Goal: Task Accomplishment & Management: Use online tool/utility

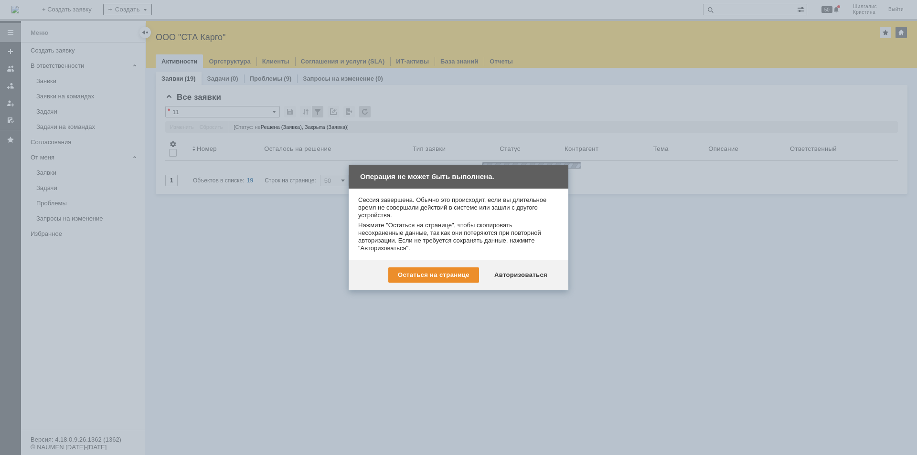
click at [518, 279] on div "Авторизоваться" at bounding box center [521, 275] width 72 height 15
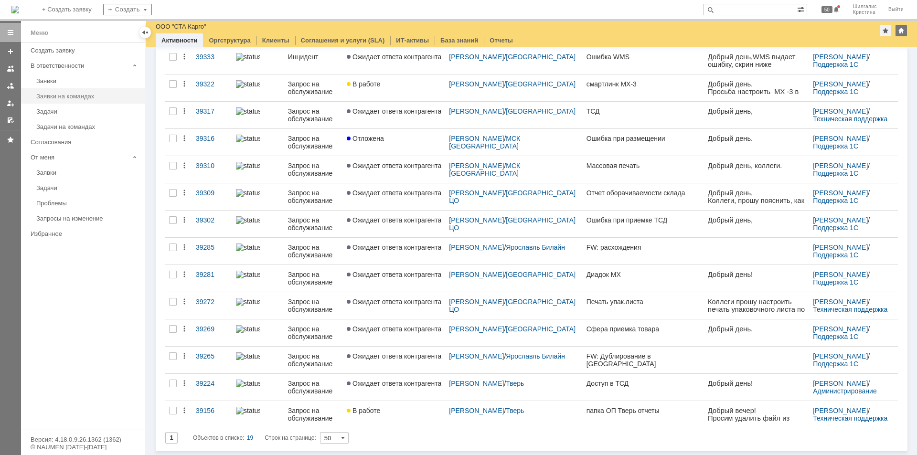
click at [76, 96] on div "Заявки на командах" at bounding box center [87, 96] width 103 height 7
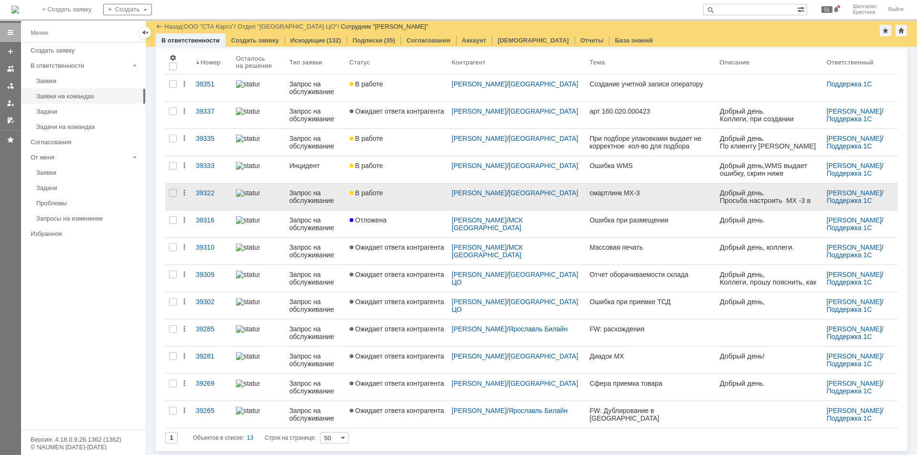
scroll to position [65, 0]
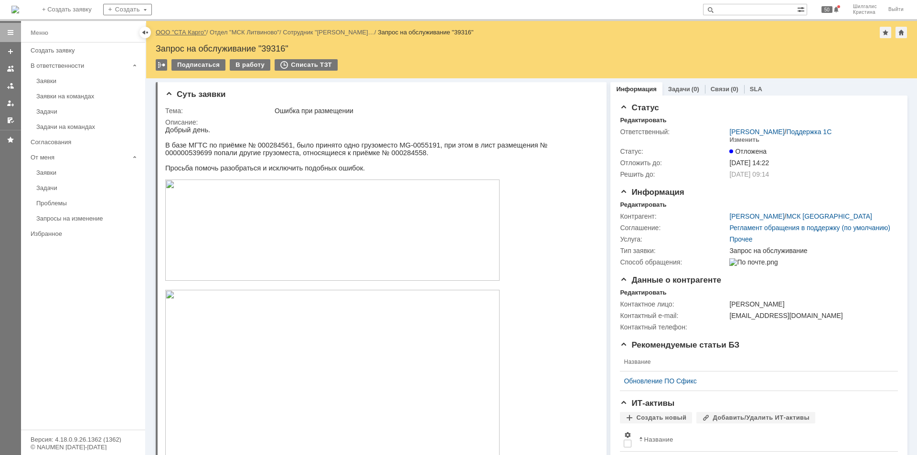
click at [189, 32] on link "ООО "СТА Карго"" at bounding box center [181, 32] width 51 height 7
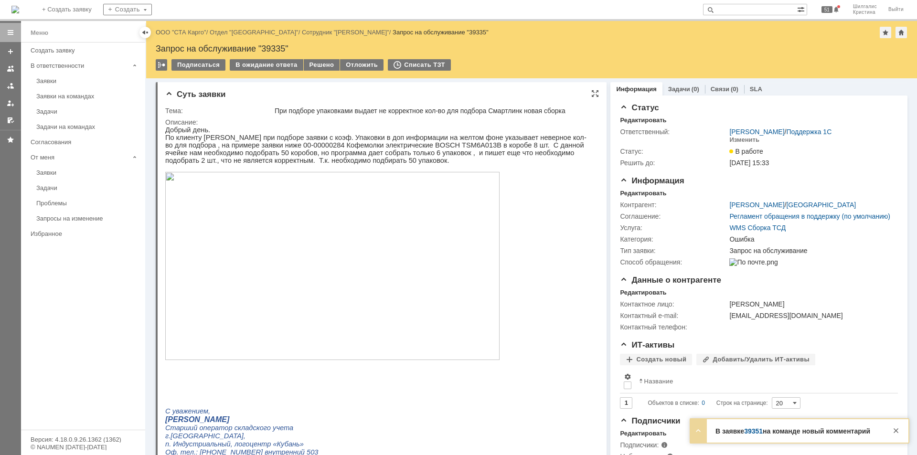
drag, startPoint x: 165, startPoint y: 126, endPoint x: 492, endPoint y: 173, distance: 330.1
click at [492, 172] on p at bounding box center [377, 168] width 425 height 8
click at [270, 49] on div "Запрос на обслуживание "39335"" at bounding box center [532, 49] width 752 height 10
copy div "39335"
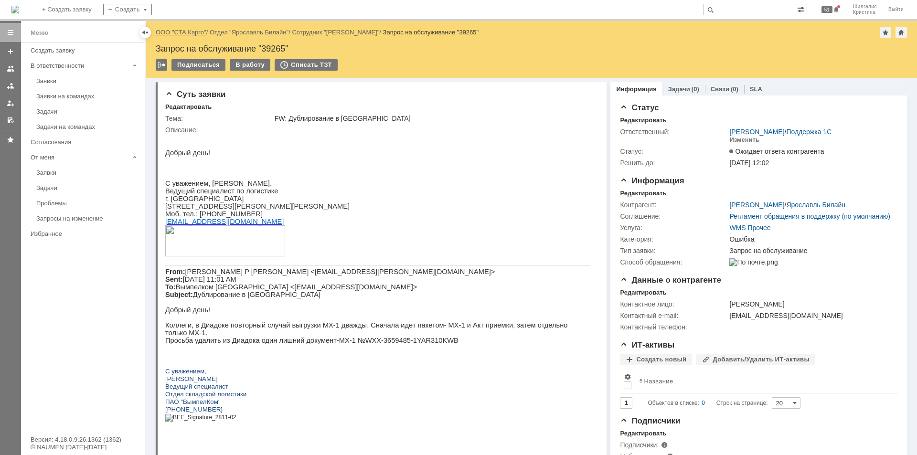
click at [191, 32] on link "ООО "СТА Карго"" at bounding box center [181, 32] width 51 height 7
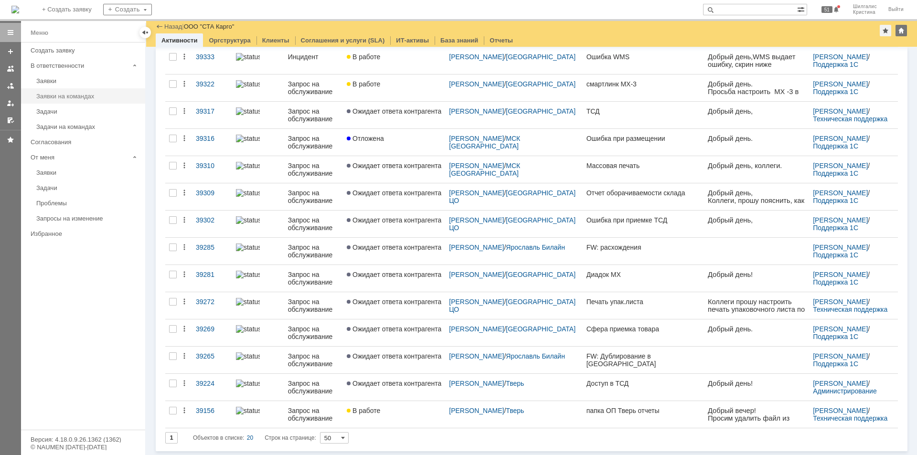
click at [61, 90] on link "Заявки на командах" at bounding box center [87, 96] width 111 height 15
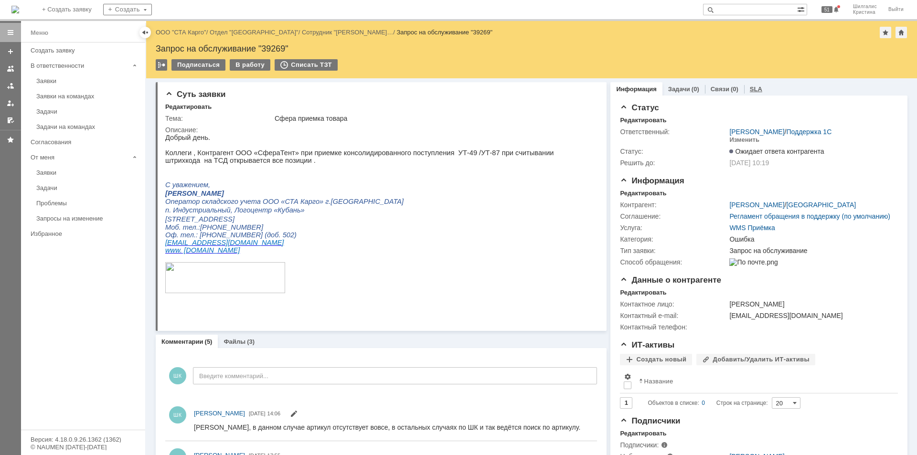
click at [754, 87] on link "SLA" at bounding box center [756, 89] width 12 height 7
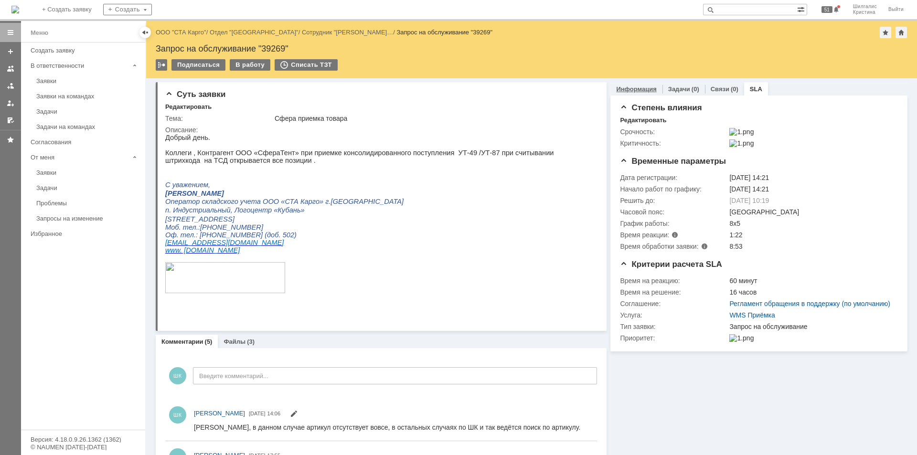
click at [644, 89] on link "Информация" at bounding box center [636, 89] width 40 height 7
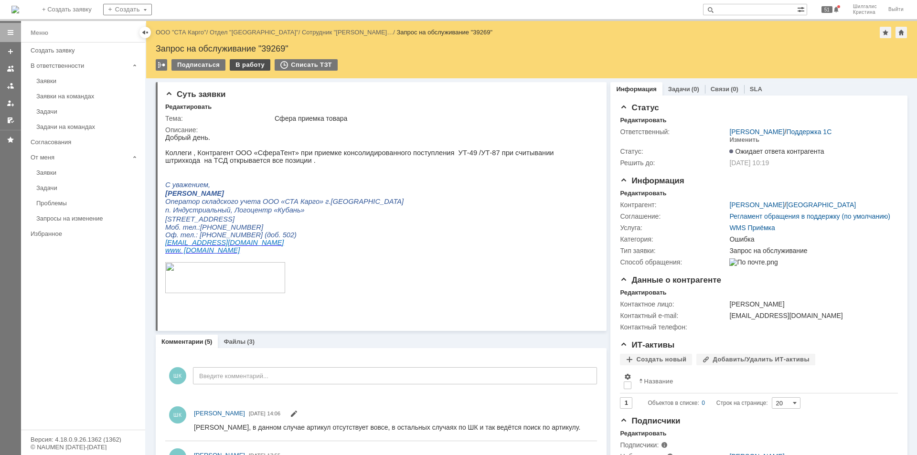
click at [250, 64] on div "В работу" at bounding box center [250, 64] width 41 height 11
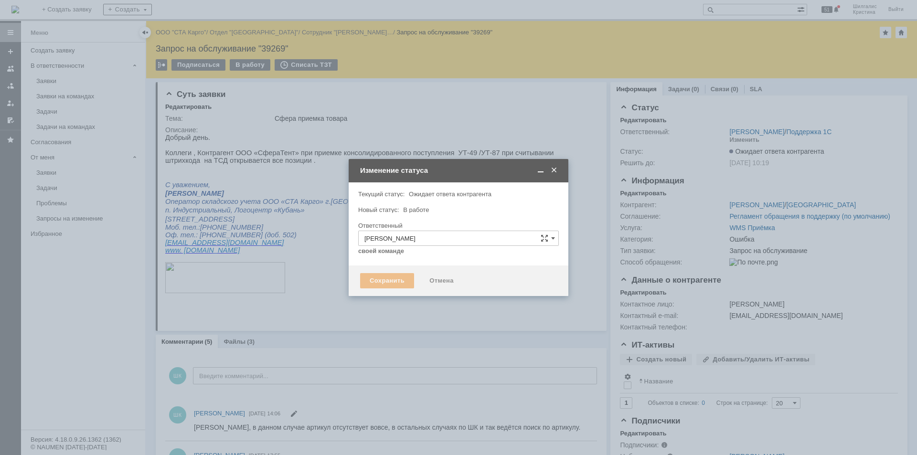
type input "Ошибка"
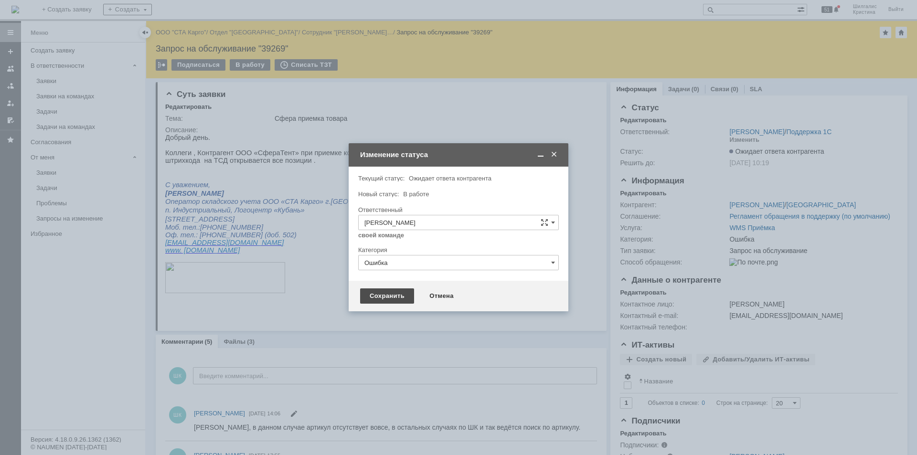
click at [393, 302] on div "Сохранить" at bounding box center [387, 296] width 54 height 15
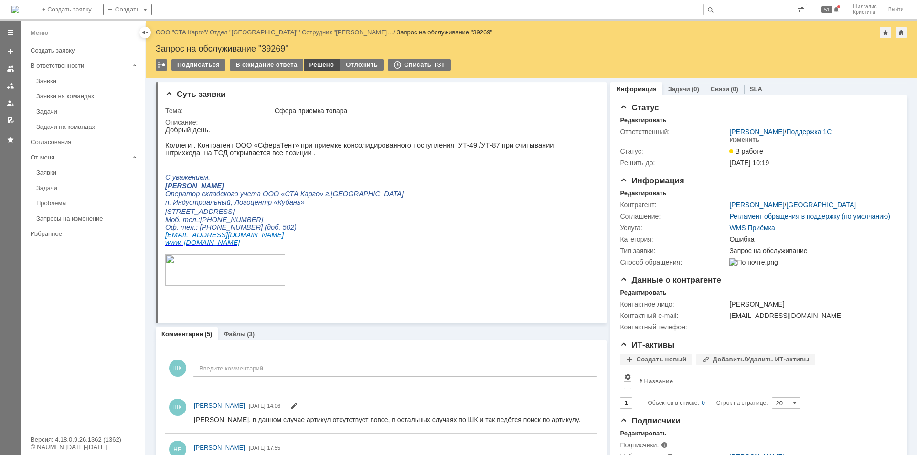
click at [309, 67] on div "Решено" at bounding box center [322, 64] width 36 height 11
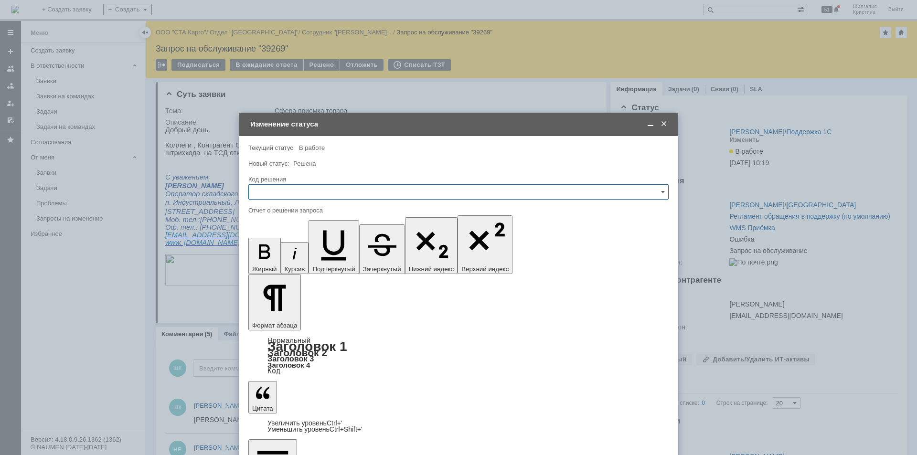
click at [281, 194] on input "text" at bounding box center [458, 191] width 420 height 15
click at [270, 316] on span "Решено" at bounding box center [459, 320] width 408 height 8
type input "Решено"
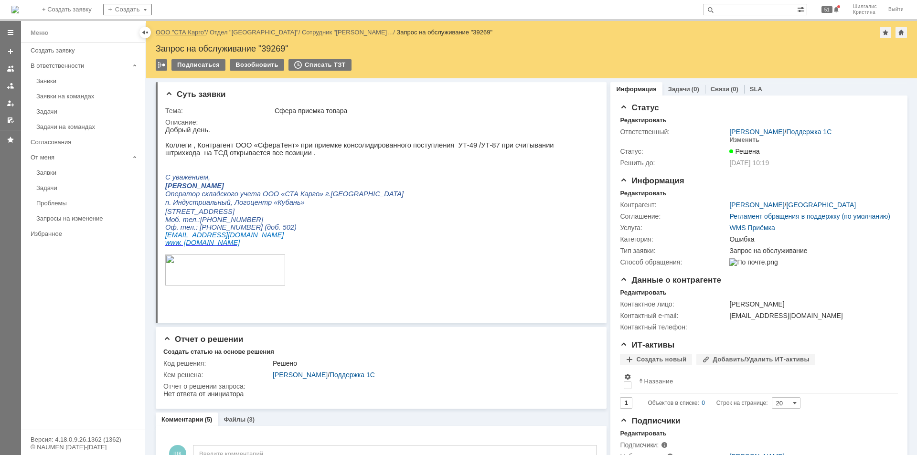
click at [193, 34] on link "ООО "СТА Карго"" at bounding box center [181, 32] width 51 height 7
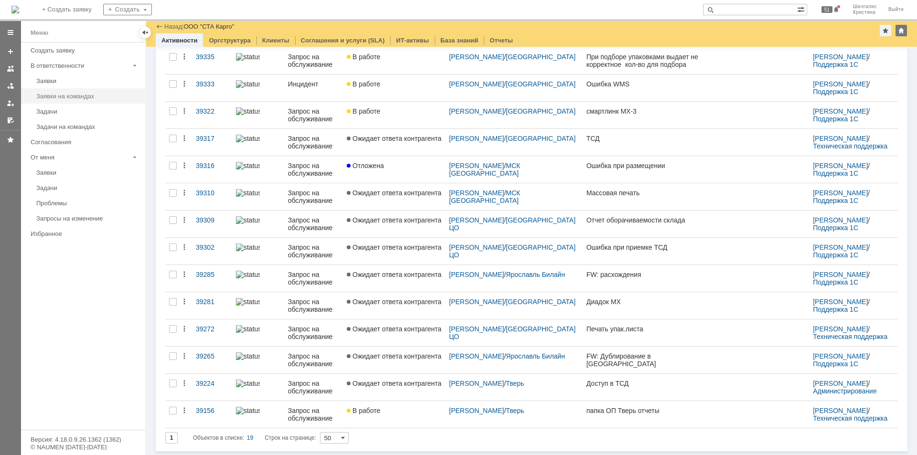
click at [94, 91] on link "Заявки на командах" at bounding box center [87, 96] width 111 height 15
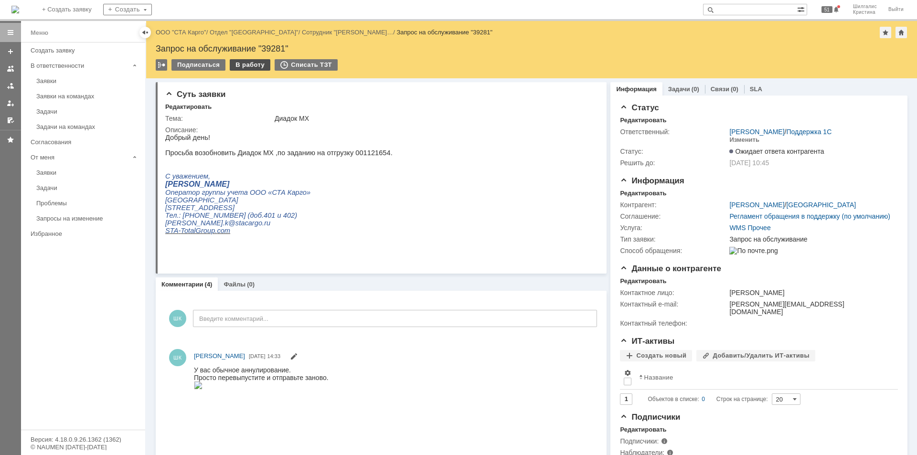
click at [249, 63] on div "В работу" at bounding box center [250, 64] width 41 height 11
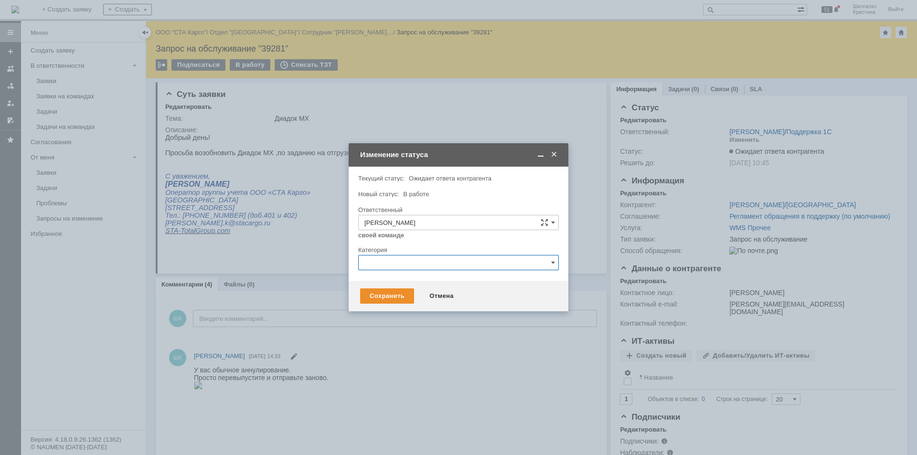
click at [396, 261] on input "text" at bounding box center [458, 262] width 201 height 15
click at [405, 324] on span "Консультация пользователя" at bounding box center [459, 328] width 188 height 8
type input "Консультация пользователя"
click at [387, 299] on div "Сохранить" at bounding box center [387, 296] width 54 height 15
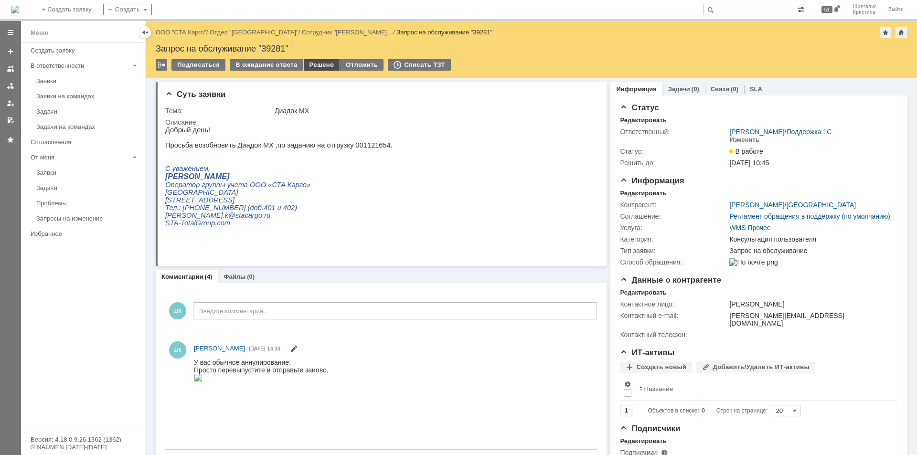
click at [311, 63] on div "Решено" at bounding box center [322, 64] width 36 height 11
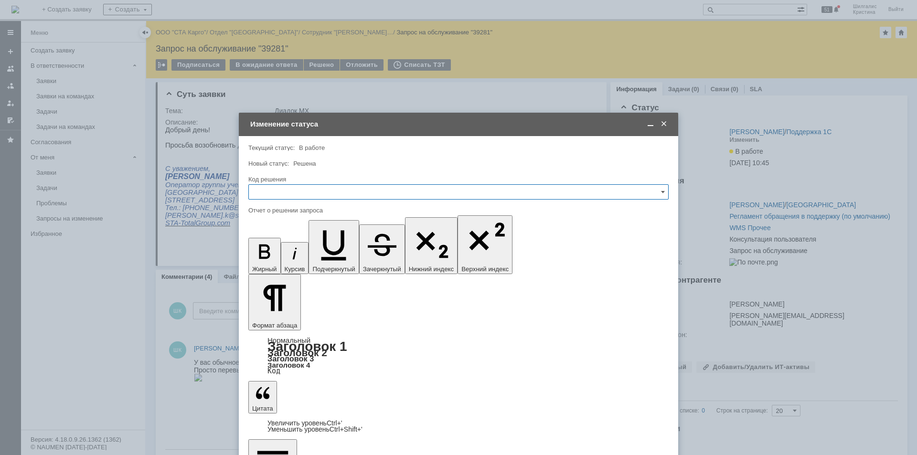
click at [293, 196] on input "text" at bounding box center [458, 191] width 420 height 15
click at [298, 317] on span "Решено" at bounding box center [459, 320] width 408 height 8
type input "Решено"
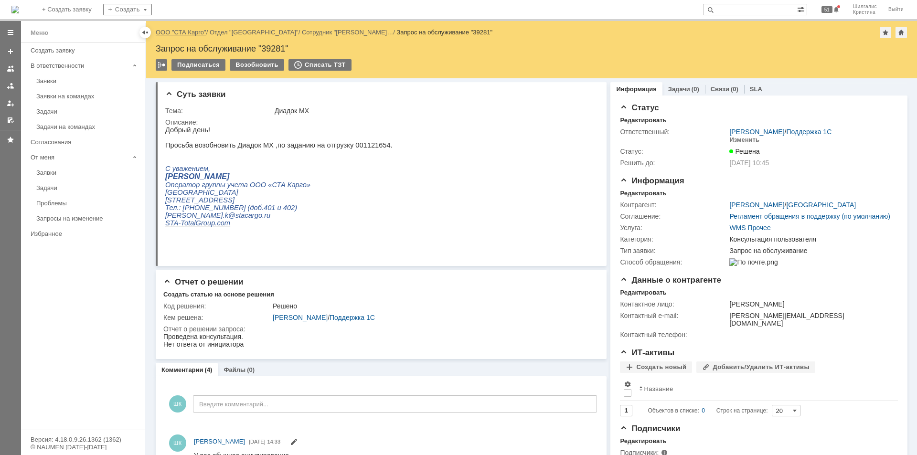
click at [190, 29] on link "ООО "СТА Карго"" at bounding box center [181, 32] width 51 height 7
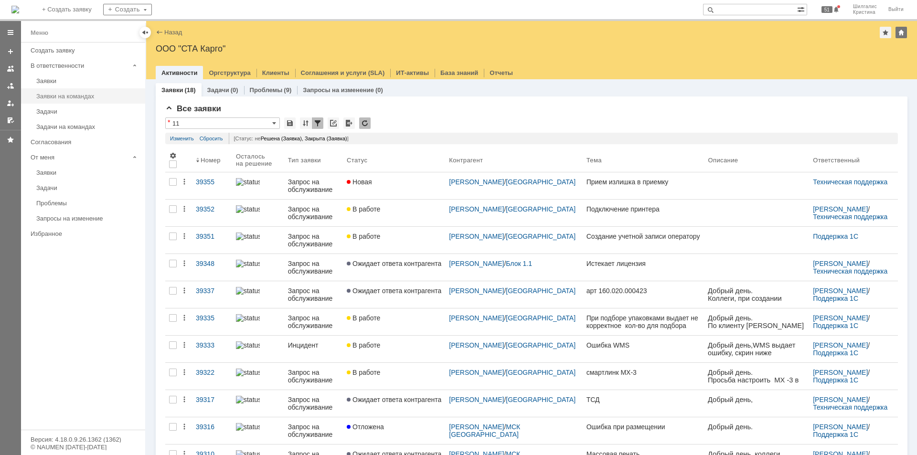
click at [73, 93] on div "Заявки на командах" at bounding box center [87, 96] width 103 height 7
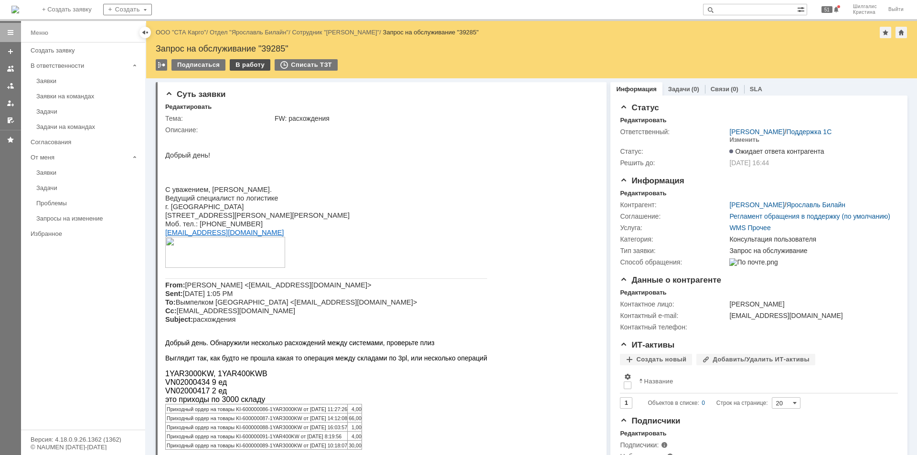
click at [246, 64] on div "В работу" at bounding box center [250, 64] width 41 height 11
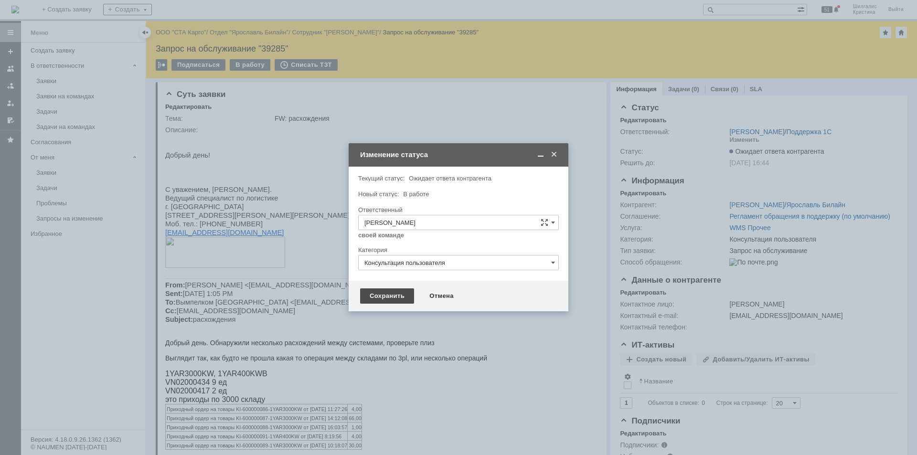
click at [383, 292] on div "Сохранить" at bounding box center [387, 296] width 54 height 15
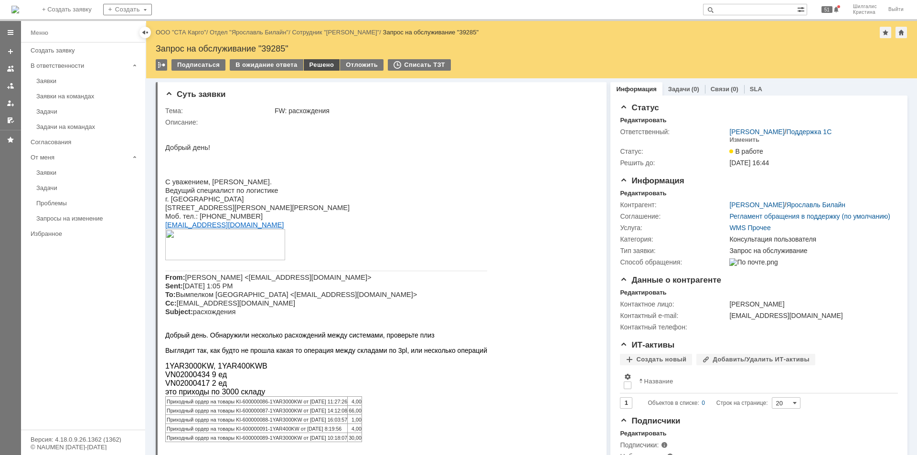
click at [308, 64] on div "Решено" at bounding box center [322, 64] width 36 height 11
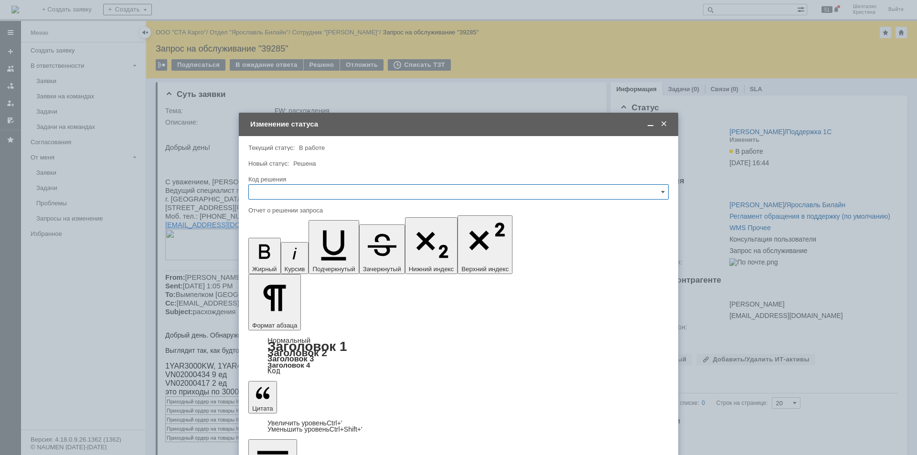
click at [301, 194] on input "text" at bounding box center [458, 191] width 420 height 15
click at [270, 320] on span "Решено" at bounding box center [459, 320] width 408 height 8
type input "Решено"
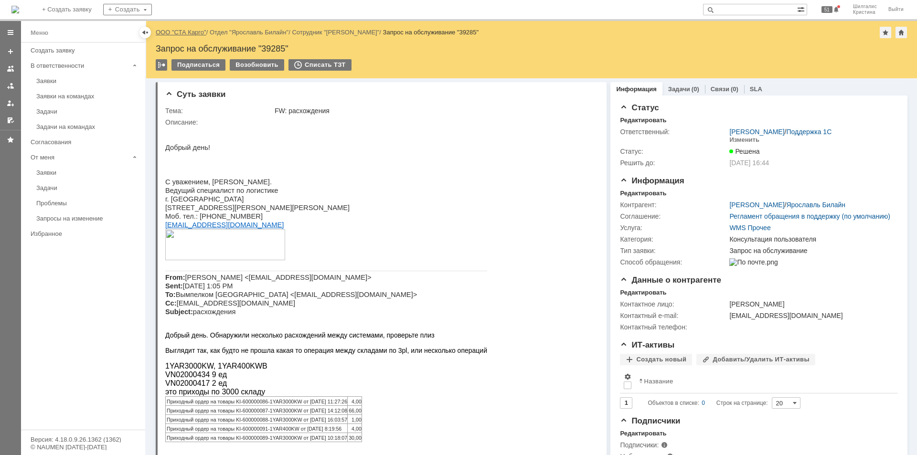
click at [184, 32] on link "ООО "СТА Карго"" at bounding box center [181, 32] width 51 height 7
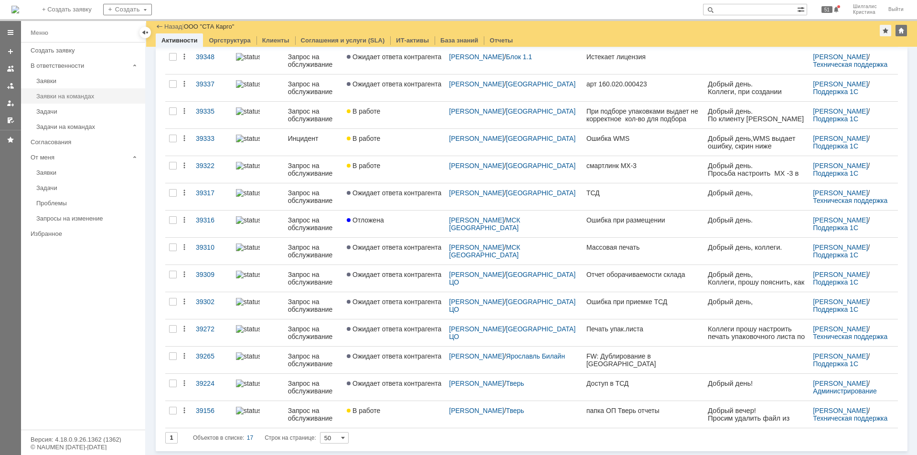
click at [78, 101] on link "Заявки на командах" at bounding box center [87, 96] width 111 height 15
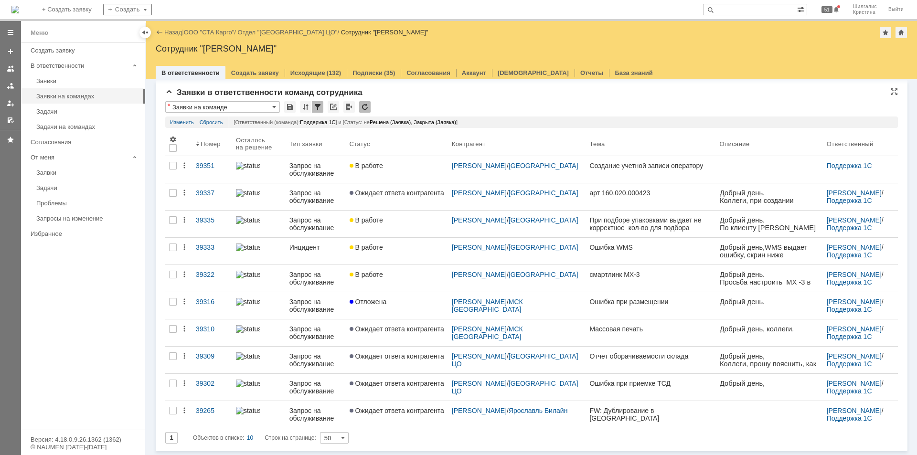
click at [413, 95] on div "Заявки в ответственности команд сотрудника" at bounding box center [531, 93] width 733 height 10
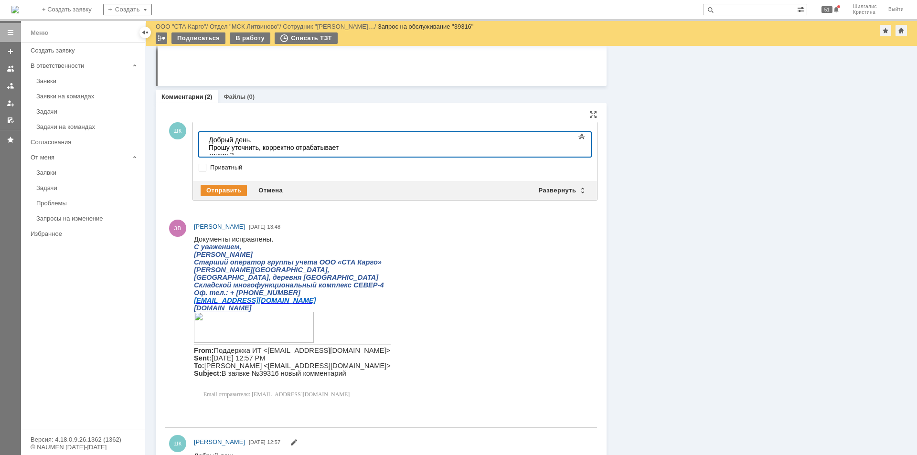
scroll to position [561, 0]
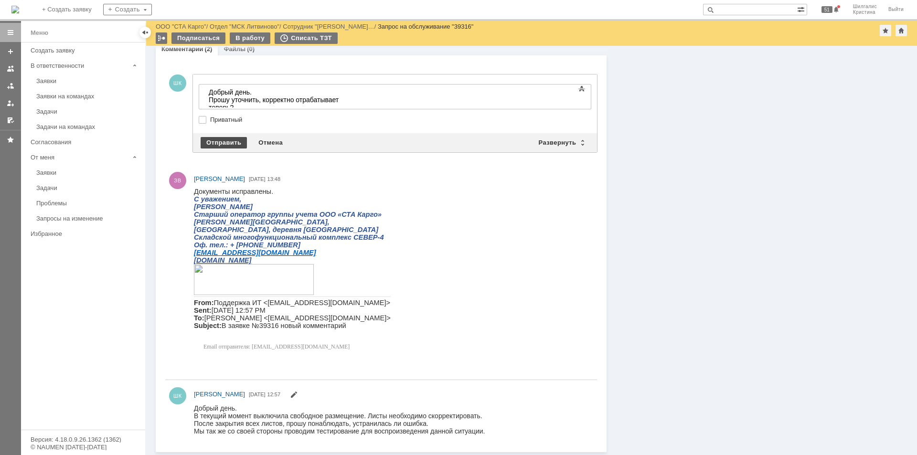
click at [220, 142] on div "Отправить" at bounding box center [224, 142] width 46 height 11
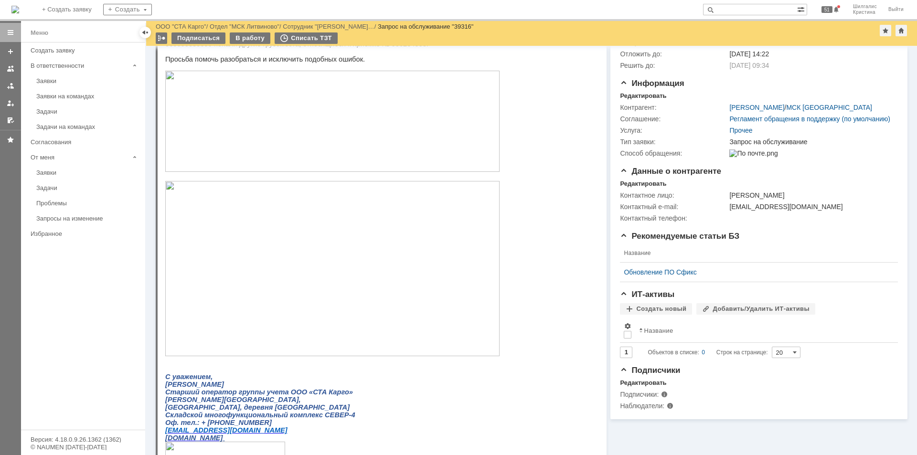
scroll to position [0, 0]
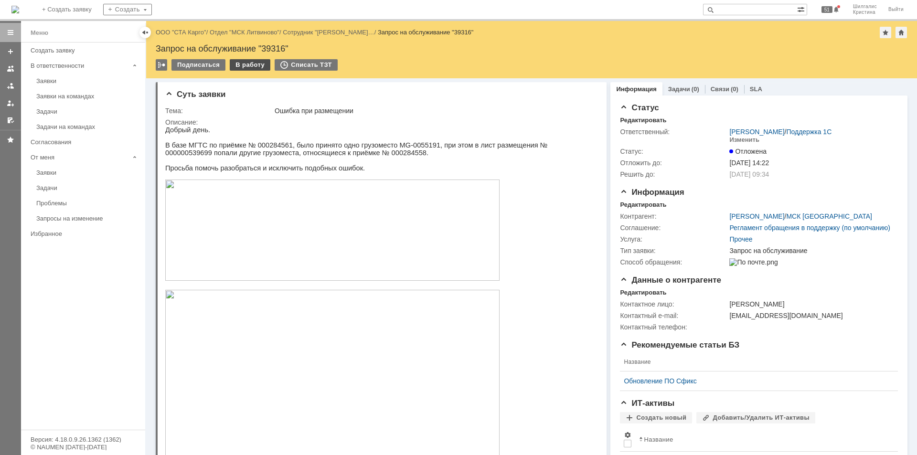
click at [250, 65] on div "В работу" at bounding box center [250, 64] width 41 height 11
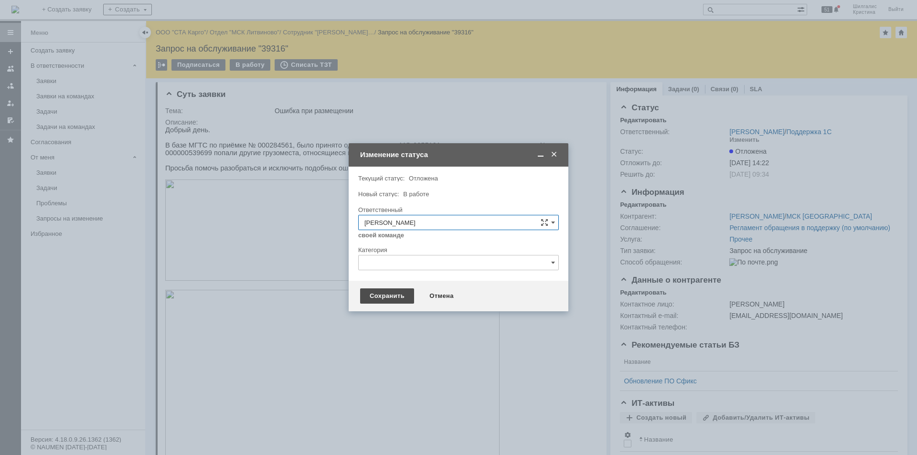
click at [383, 296] on div "Сохранить" at bounding box center [387, 296] width 54 height 15
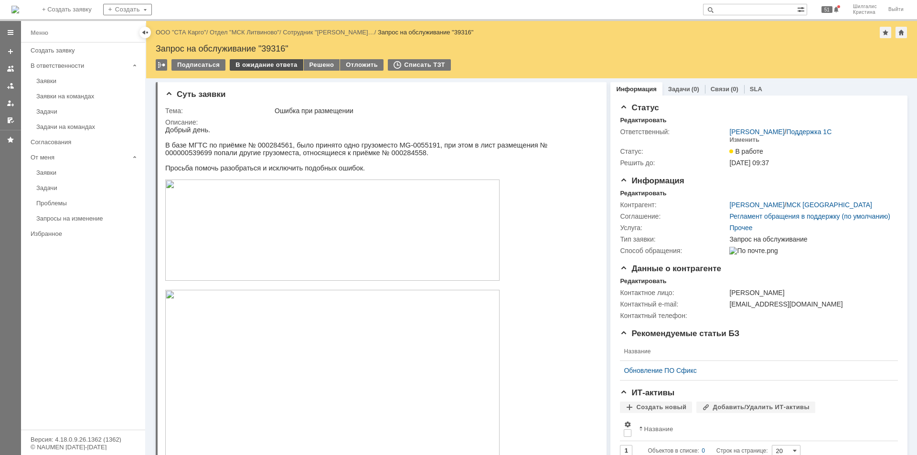
click at [275, 66] on div "В ожидание ответа" at bounding box center [266, 64] width 73 height 11
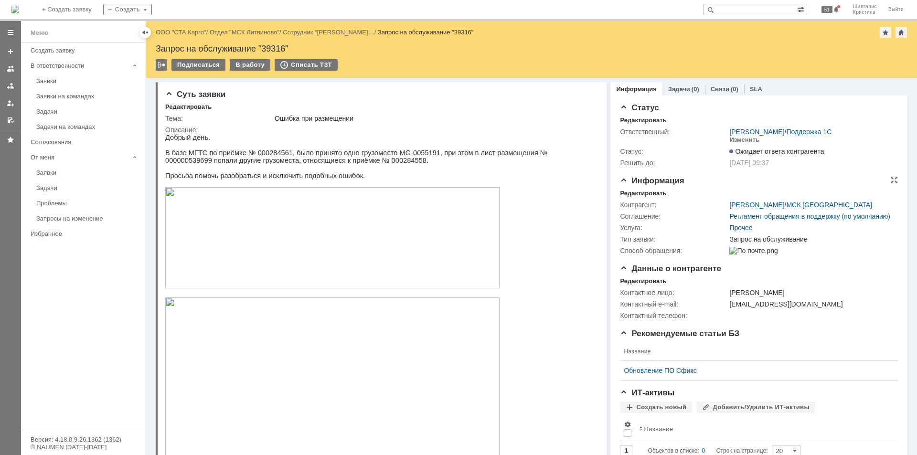
click at [650, 192] on div "Редактировать" at bounding box center [643, 194] width 46 height 8
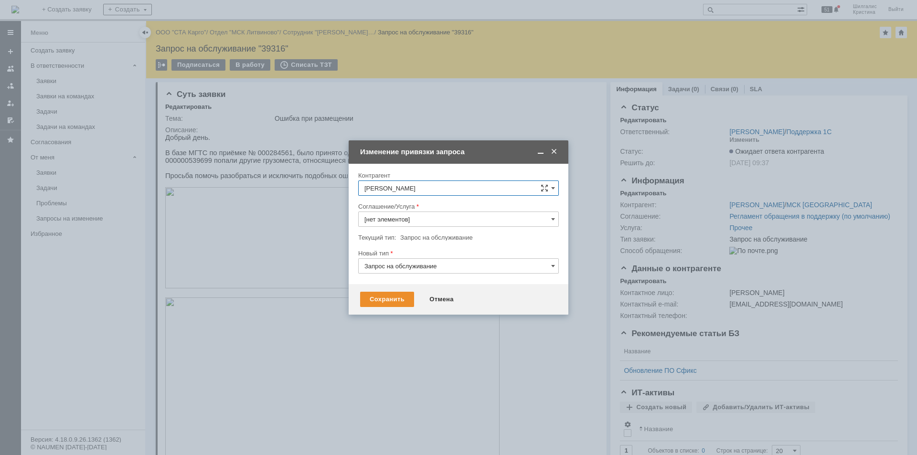
type input "Прочее"
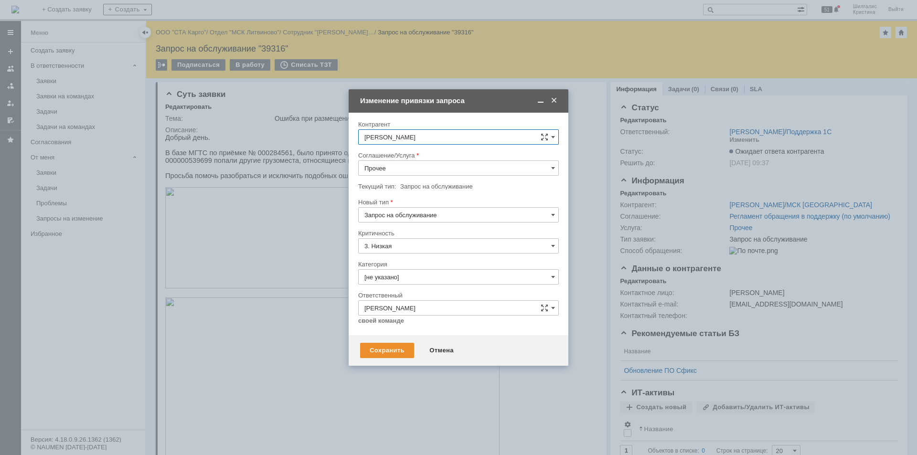
click at [399, 169] on input "Прочее" at bounding box center [458, 168] width 201 height 15
click at [405, 222] on span "WMS Приёмка" at bounding box center [459, 221] width 188 height 8
click at [413, 165] on input "WMS Приёмка" at bounding box center [458, 168] width 201 height 15
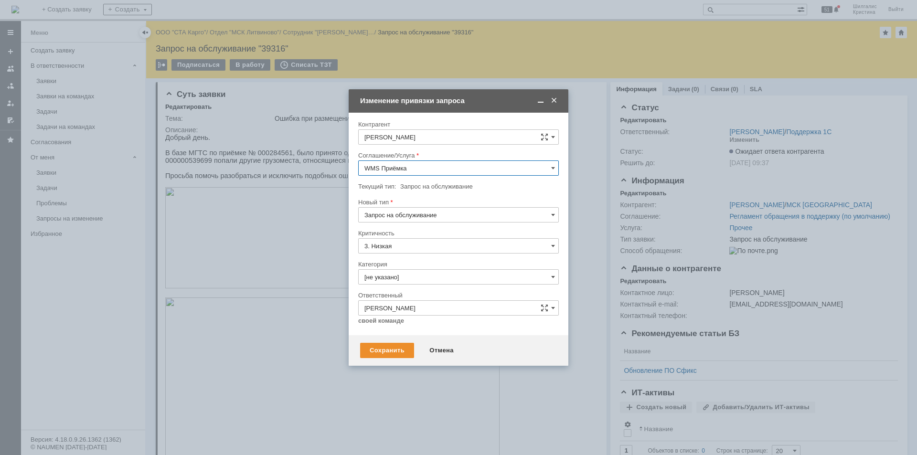
click at [418, 225] on div "WMS Размещение" at bounding box center [459, 231] width 200 height 15
type input "WMS Размещение"
click at [391, 271] on input "[не указано]" at bounding box center [458, 276] width 201 height 15
click at [408, 337] on div "Консультация пользователя" at bounding box center [459, 341] width 200 height 15
type input "Консультация пользователя"
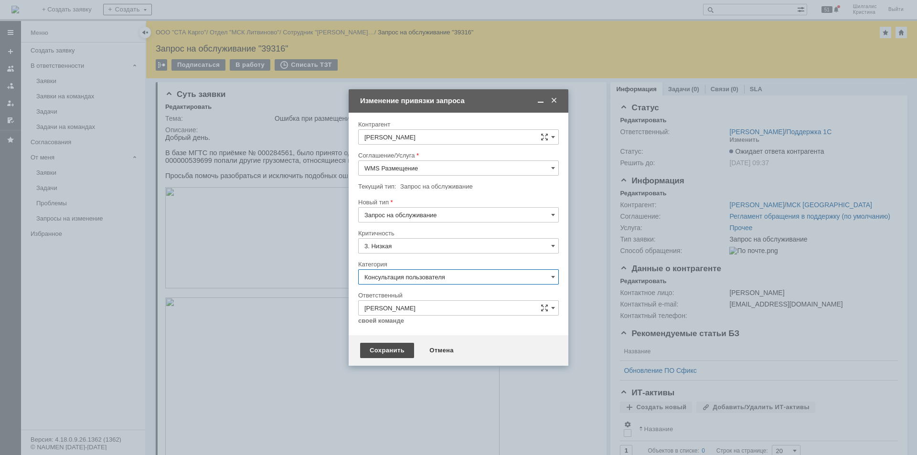
click at [380, 346] on div "Сохранить" at bounding box center [387, 350] width 54 height 15
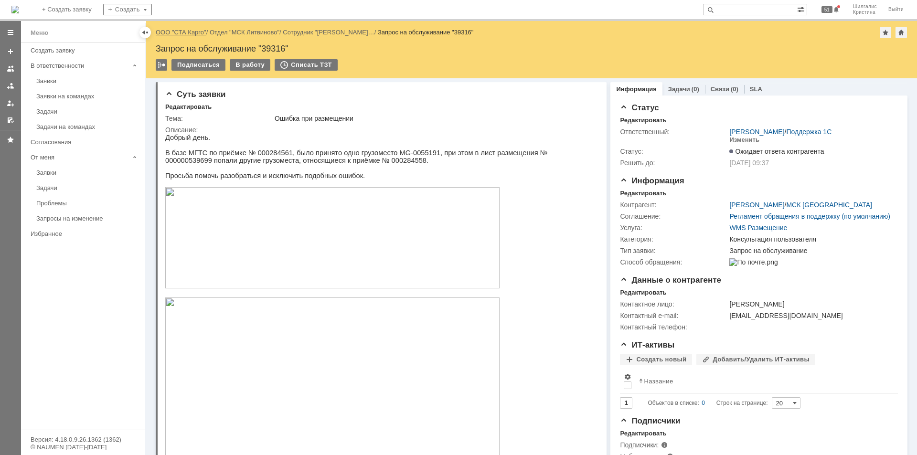
scroll to position [0, 0]
click at [193, 32] on link "ООО "СТА Карго"" at bounding box center [181, 32] width 51 height 7
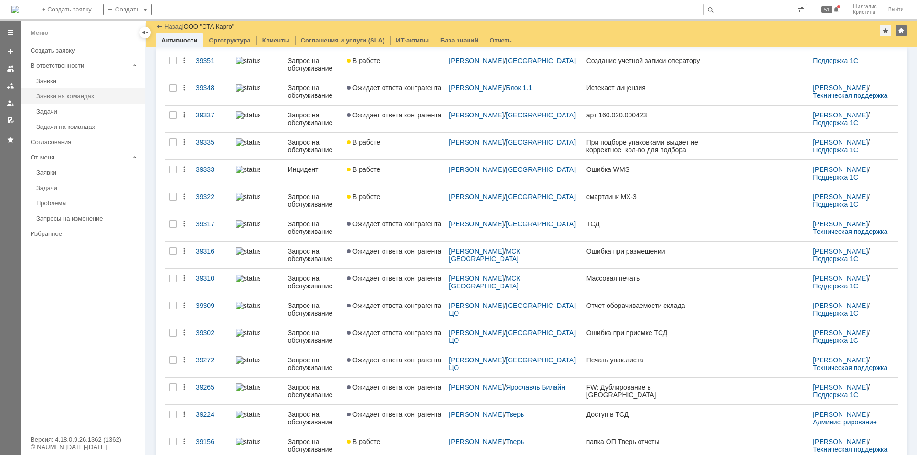
click at [69, 93] on div "Заявки на командах" at bounding box center [87, 96] width 103 height 7
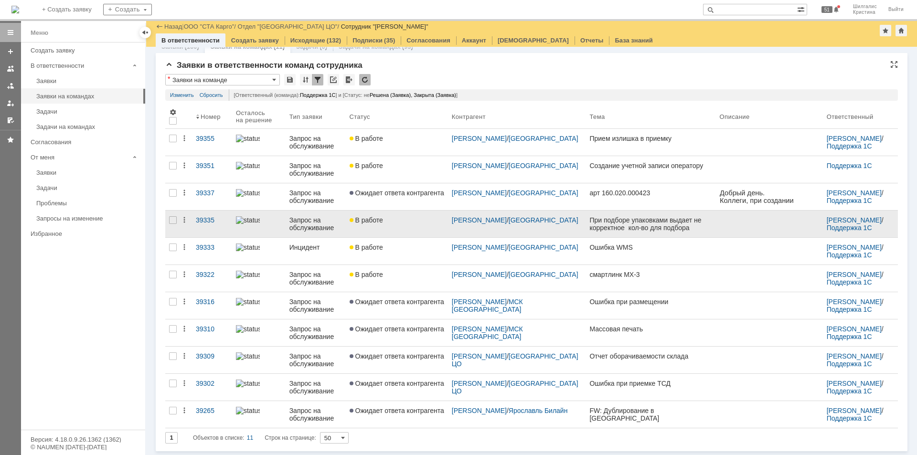
scroll to position [11, 0]
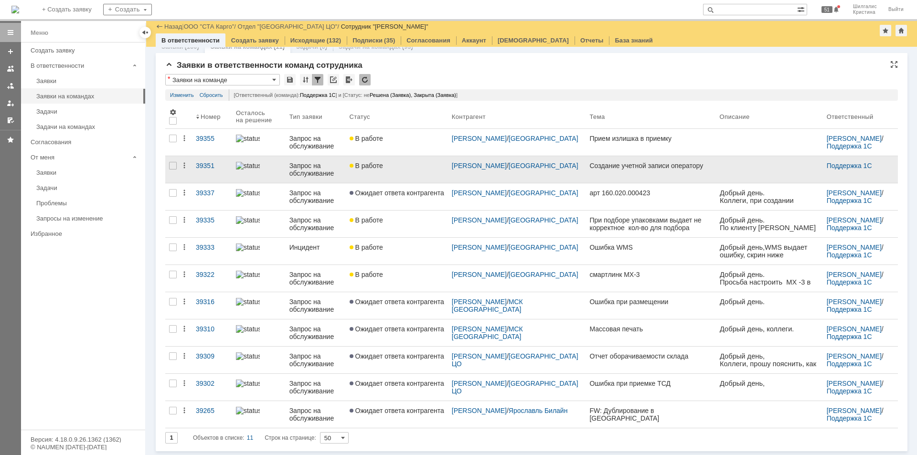
click at [394, 171] on link "В работе" at bounding box center [397, 169] width 102 height 27
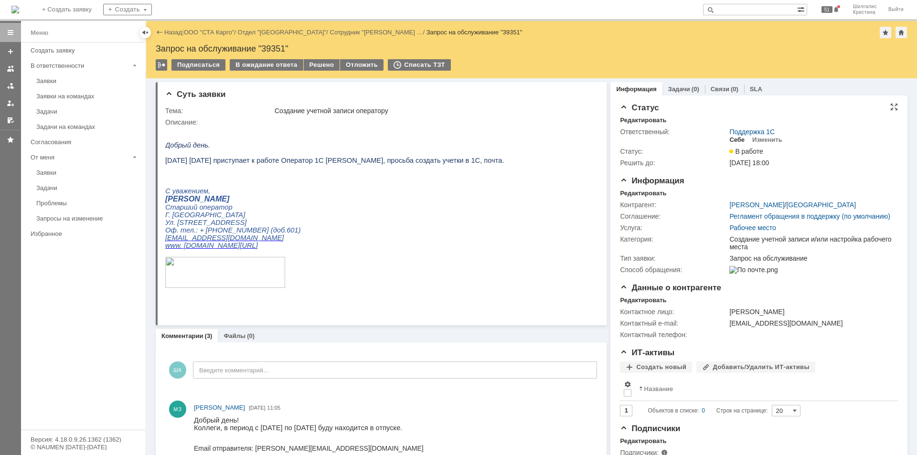
click at [730, 137] on div "Себе" at bounding box center [737, 140] width 15 height 8
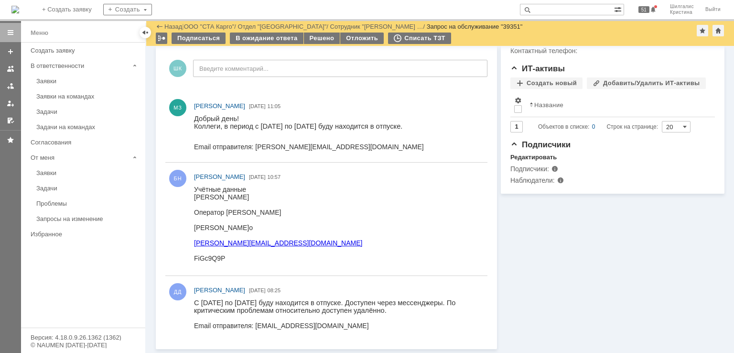
scroll to position [275, 0]
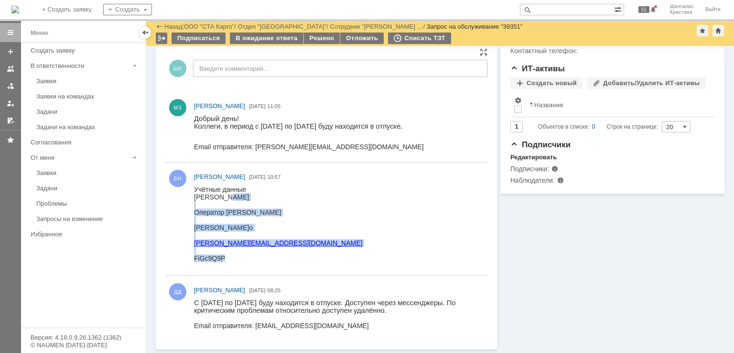
drag, startPoint x: 302, startPoint y: 198, endPoint x: 228, endPoint y: 196, distance: 73.6
click at [228, 196] on html "Учётные данные Конюхова Ольга Александровна Оператор РНД Konuhova.o Konuhova.o@…" at bounding box center [336, 223] width 285 height 76
click at [229, 195] on div "Учётные данные Конюхова Ольга Александровна" at bounding box center [278, 192] width 168 height 15
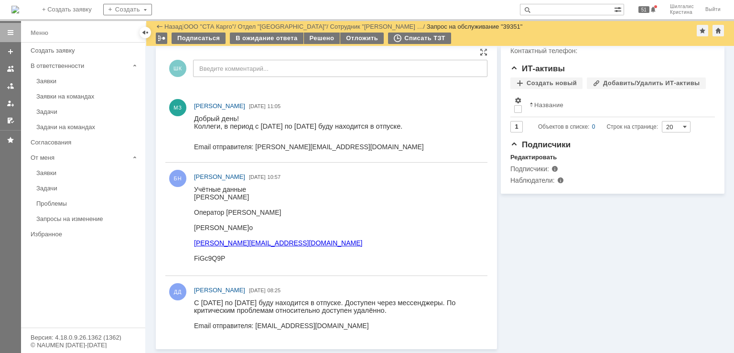
drag, startPoint x: 294, startPoint y: 197, endPoint x: 207, endPoint y: 195, distance: 87.0
click at [207, 195] on div "Учётные данные Конюхова Ольга Александровна" at bounding box center [278, 192] width 168 height 15
drag, startPoint x: 194, startPoint y: 195, endPoint x: 293, endPoint y: 198, distance: 99.4
click at [293, 198] on div "Учётные данные Конюхова Ольга Александровна" at bounding box center [278, 192] width 168 height 15
copy div "Конюхова Ольга Александровна"
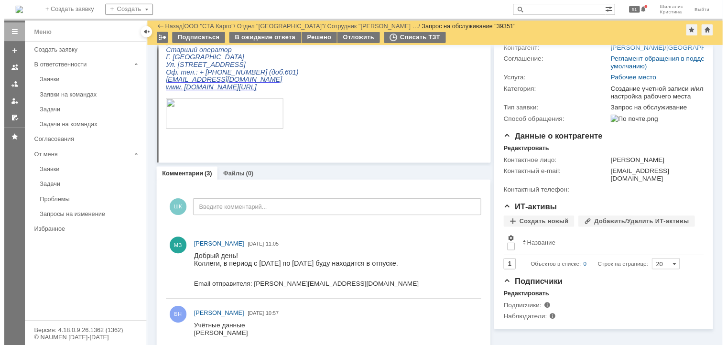
scroll to position [0, 0]
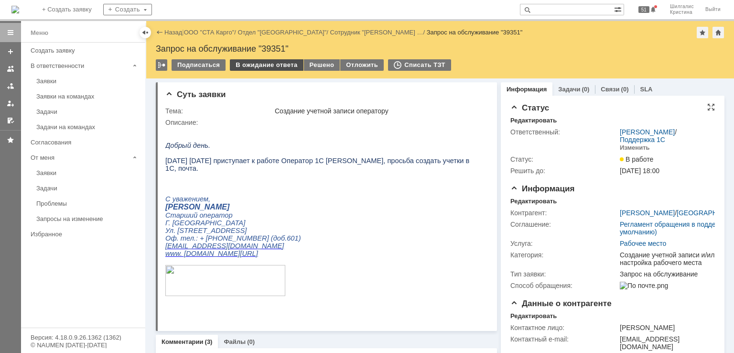
click at [277, 64] on div "В ожидание ответа" at bounding box center [266, 64] width 73 height 11
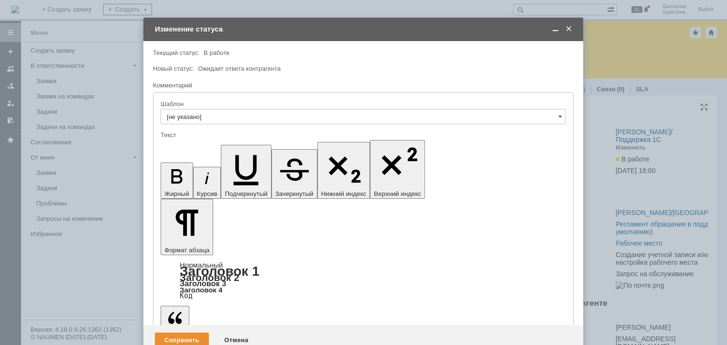
click at [185, 333] on div "Сохранить" at bounding box center [182, 340] width 54 height 15
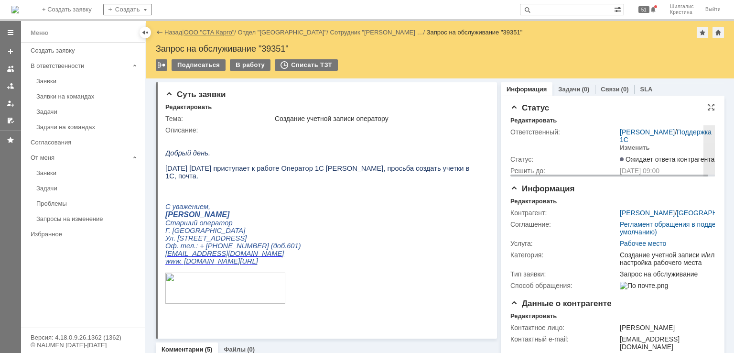
click at [220, 33] on link "ООО "СТА Карго"" at bounding box center [209, 32] width 51 height 7
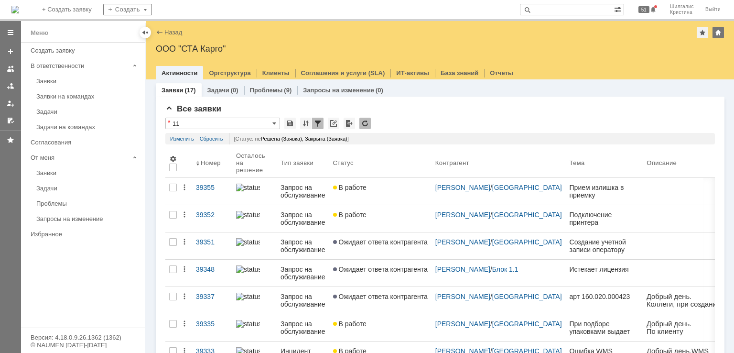
click at [554, 9] on input "text" at bounding box center [567, 9] width 94 height 11
paste input "39272"
type input "39272"
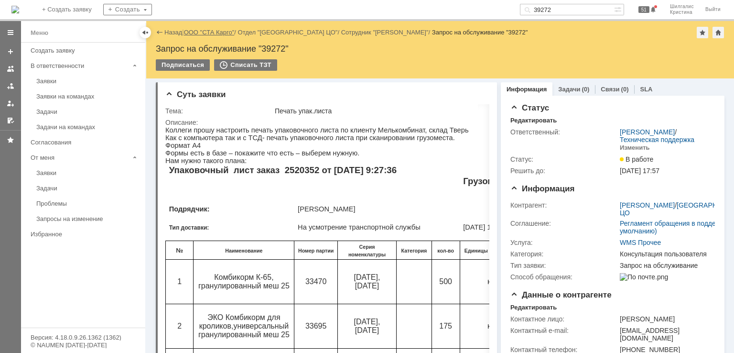
click at [206, 29] on link "ООО "СТА Карго"" at bounding box center [209, 32] width 51 height 7
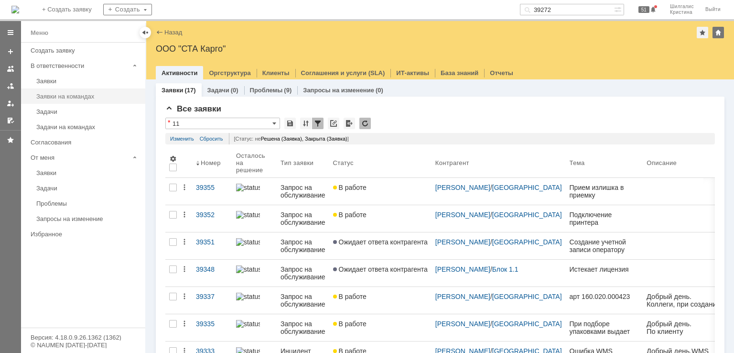
click at [86, 94] on div "Заявки на командах" at bounding box center [87, 96] width 103 height 7
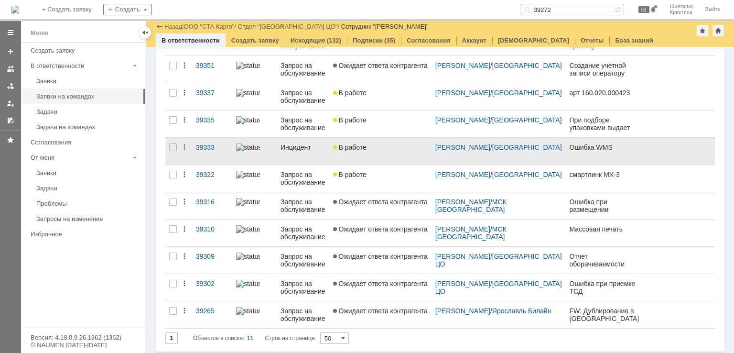
scroll to position [118, 0]
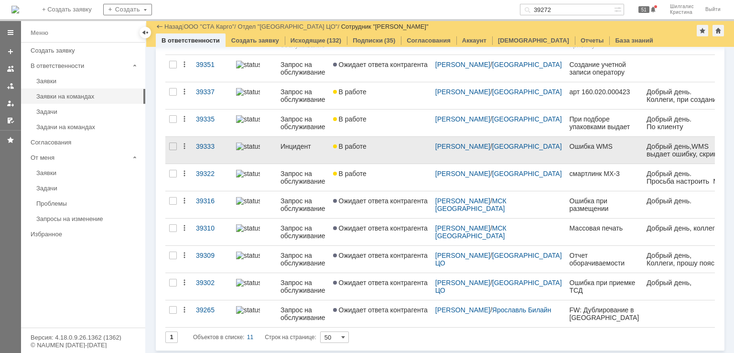
drag, startPoint x: 382, startPoint y: 143, endPoint x: 375, endPoint y: 143, distance: 6.7
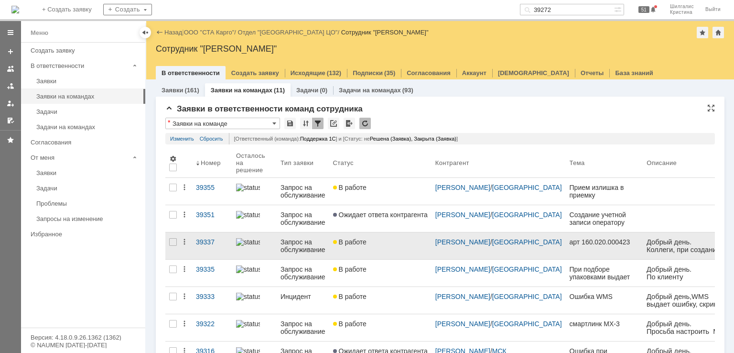
scroll to position [0, 0]
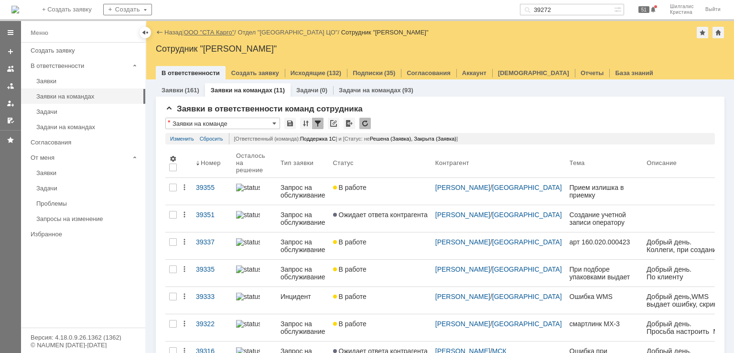
click at [214, 30] on link "ООО "СТА Карго"" at bounding box center [209, 32] width 51 height 7
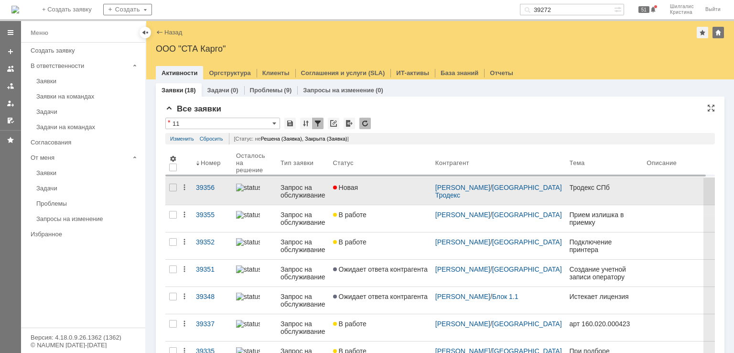
click at [387, 193] on link "Новая" at bounding box center [380, 191] width 102 height 27
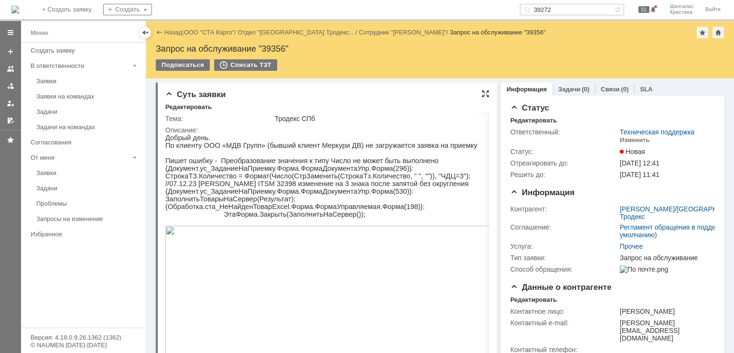
click at [482, 94] on div at bounding box center [486, 94] width 8 height 8
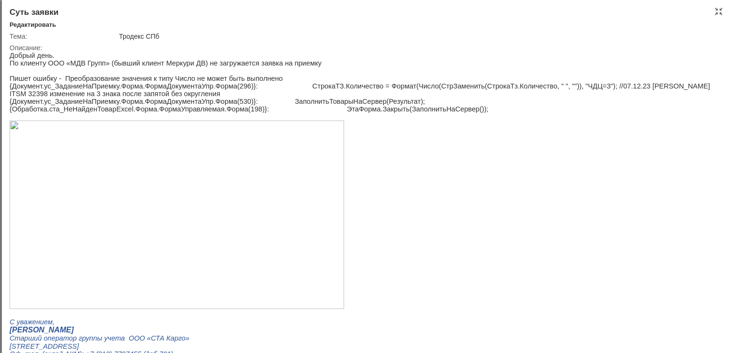
click at [137, 211] on img at bounding box center [177, 214] width 334 height 188
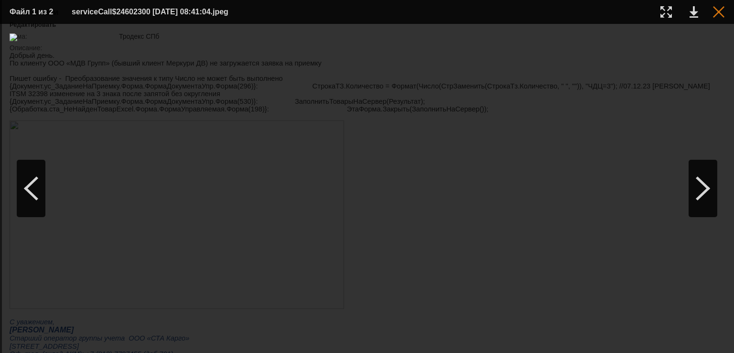
click at [717, 12] on div at bounding box center [718, 11] width 11 height 11
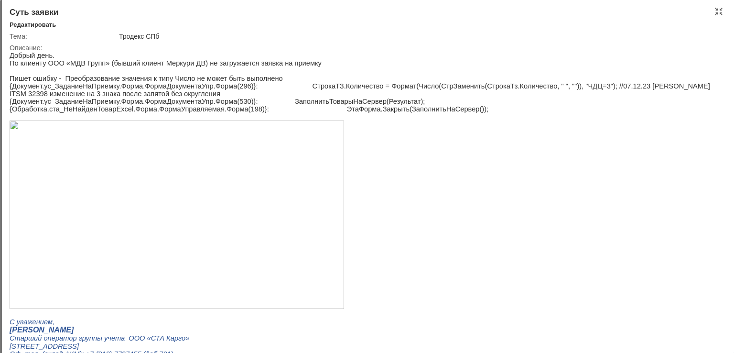
click at [101, 139] on img at bounding box center [177, 214] width 334 height 188
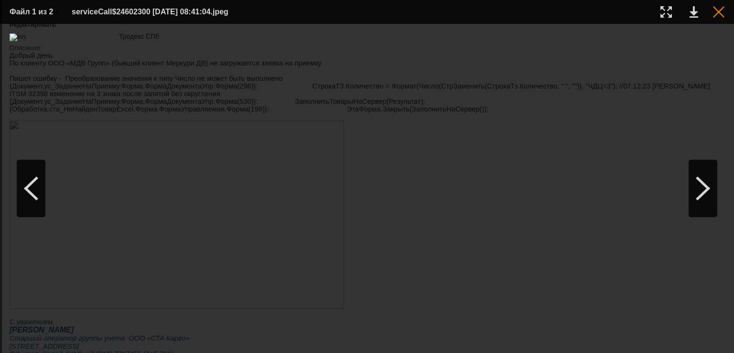
click at [716, 15] on div at bounding box center [718, 11] width 11 height 11
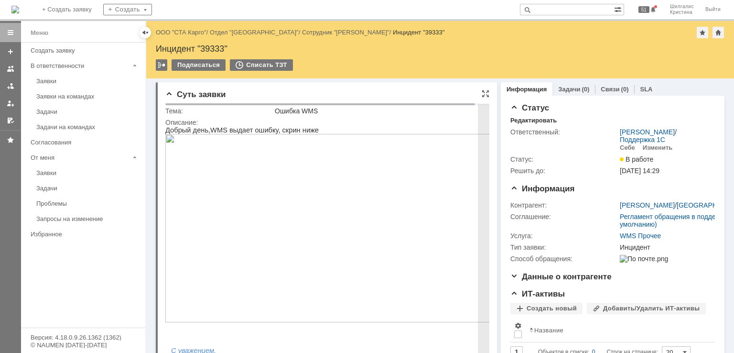
click at [303, 224] on img at bounding box center [332, 228] width 334 height 188
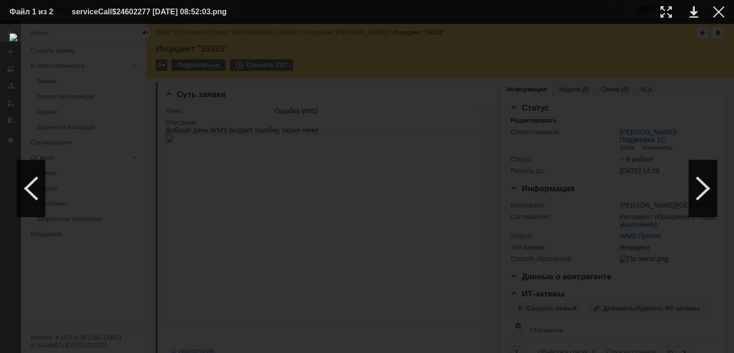
drag, startPoint x: 718, startPoint y: 15, endPoint x: 706, endPoint y: 21, distance: 13.2
click at [719, 15] on div at bounding box center [718, 11] width 11 height 11
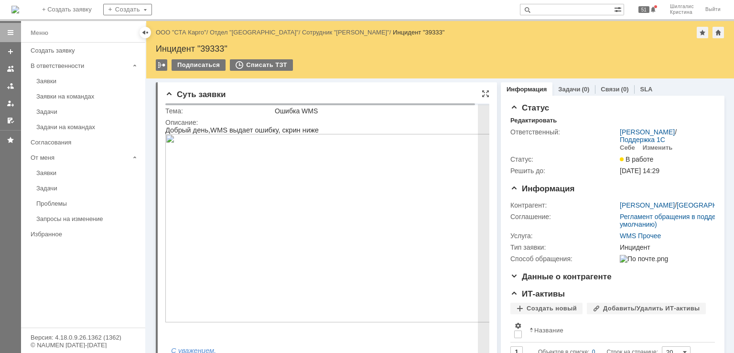
click at [322, 195] on img at bounding box center [332, 228] width 334 height 188
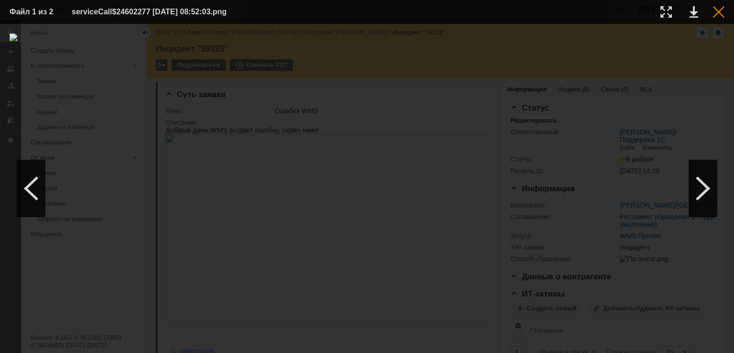
click at [717, 11] on div at bounding box center [718, 11] width 11 height 11
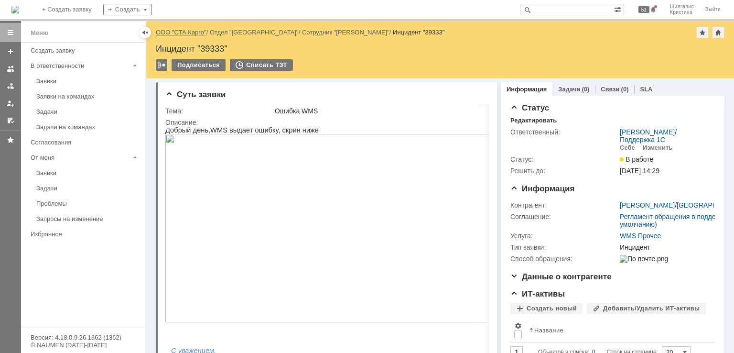
click at [183, 34] on link "ООО "СТА Карго"" at bounding box center [181, 32] width 51 height 7
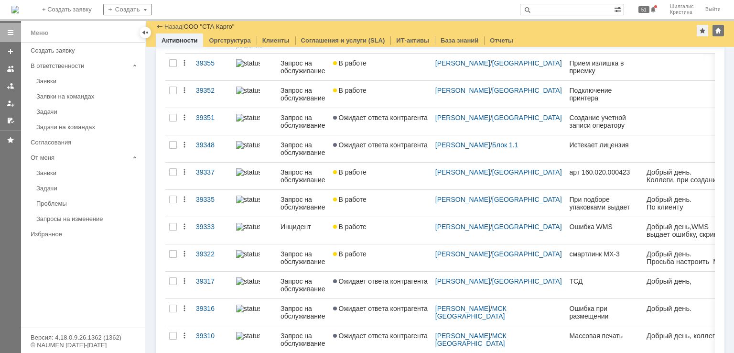
scroll to position [96, 0]
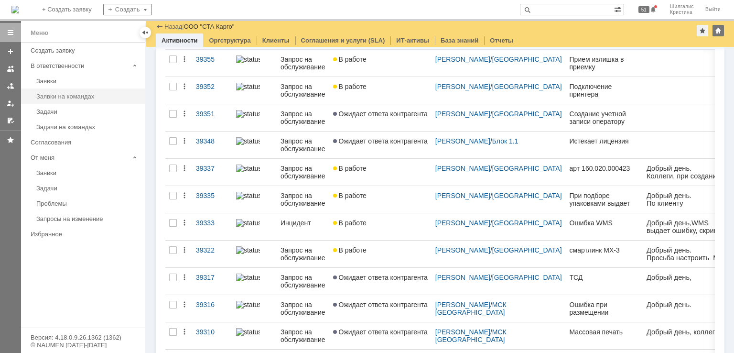
click at [73, 93] on div "Заявки на командах" at bounding box center [87, 96] width 103 height 7
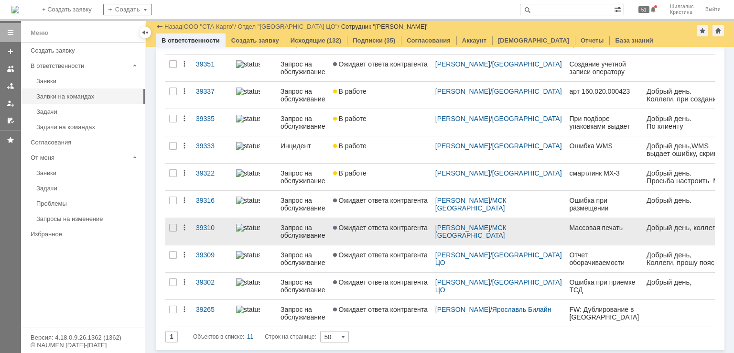
scroll to position [118, 0]
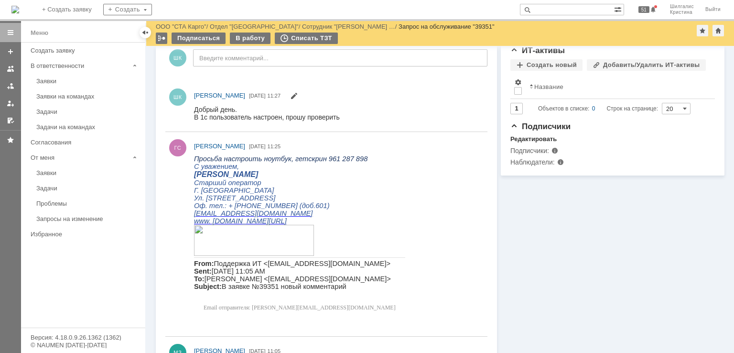
scroll to position [334, 0]
